Goal: Go to known website: Access a specific website the user already knows

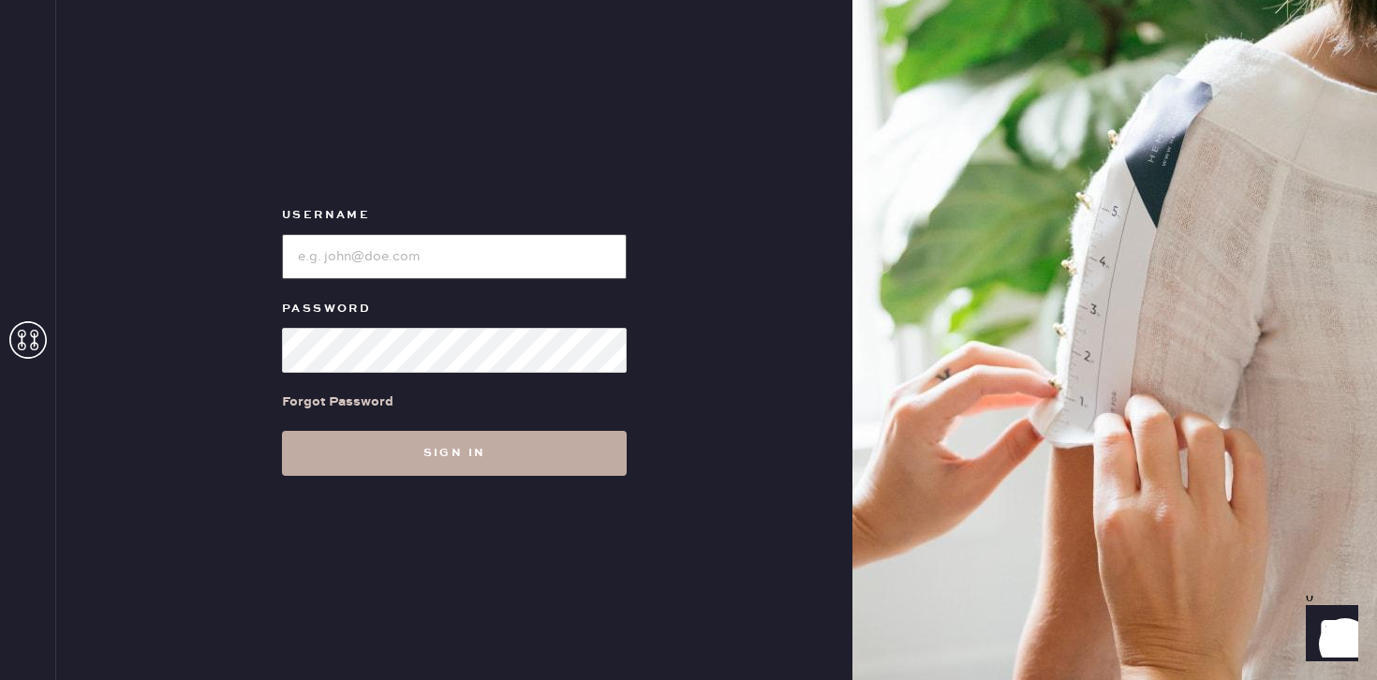
type input "reformationflatiron"
click at [431, 470] on button "Sign in" at bounding box center [454, 453] width 345 height 45
